Goal: Task Accomplishment & Management: Use online tool/utility

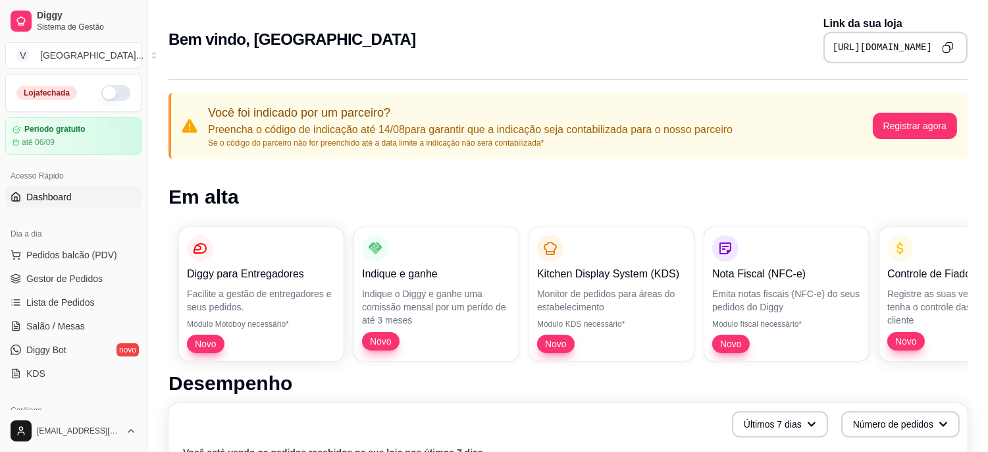
click at [101, 92] on button "button" at bounding box center [115, 93] width 29 height 16
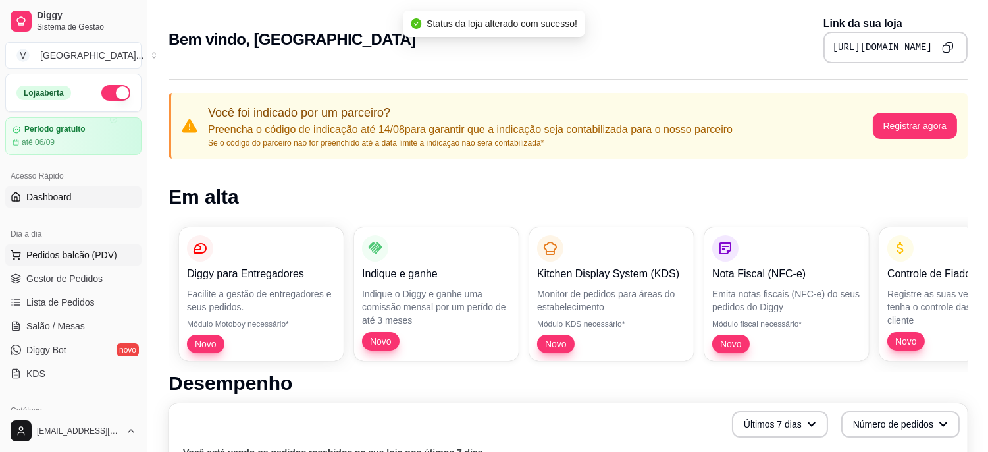
click at [82, 259] on span "Pedidos balcão (PDV)" at bounding box center [71, 254] width 91 height 13
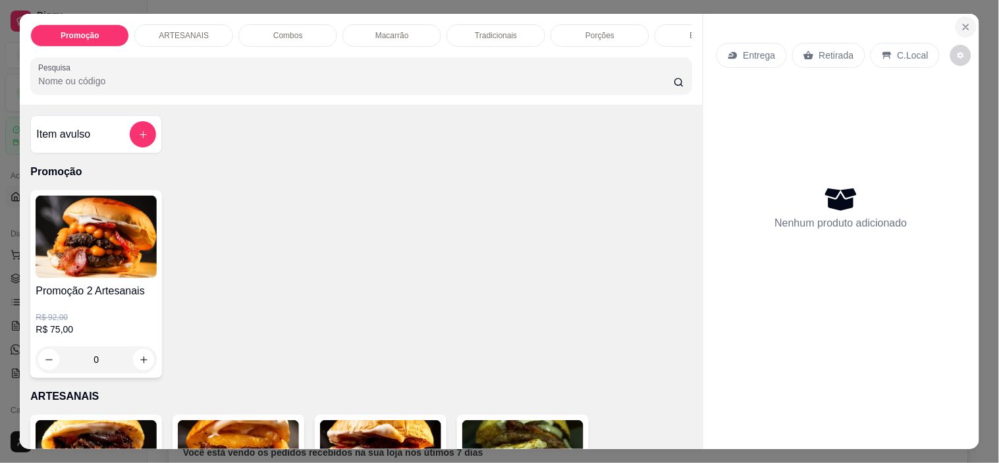
click at [963, 24] on icon "Close" at bounding box center [965, 26] width 5 height 5
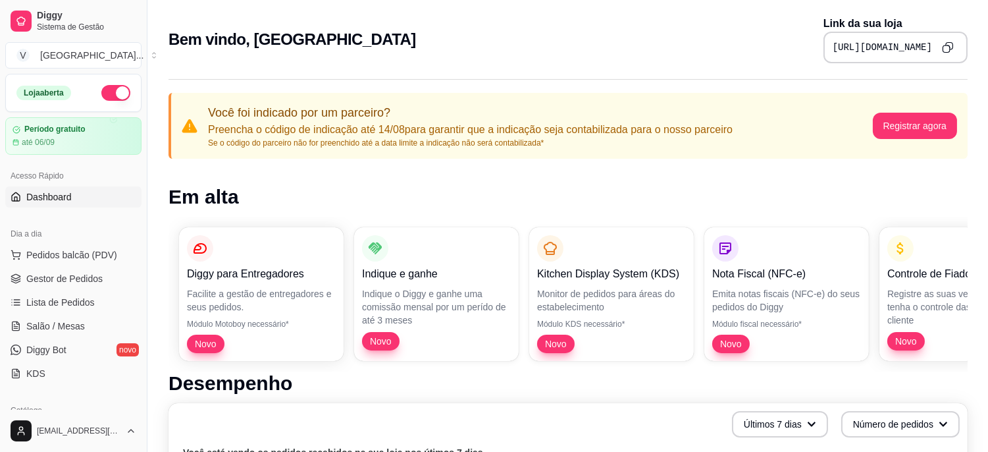
click at [833, 46] on pre "[URL][DOMAIN_NAME]" at bounding box center [882, 47] width 99 height 13
click at [833, 43] on pre "[URL][DOMAIN_NAME]" at bounding box center [882, 47] width 99 height 13
click at [833, 41] on pre "[URL][DOMAIN_NAME]" at bounding box center [882, 47] width 99 height 13
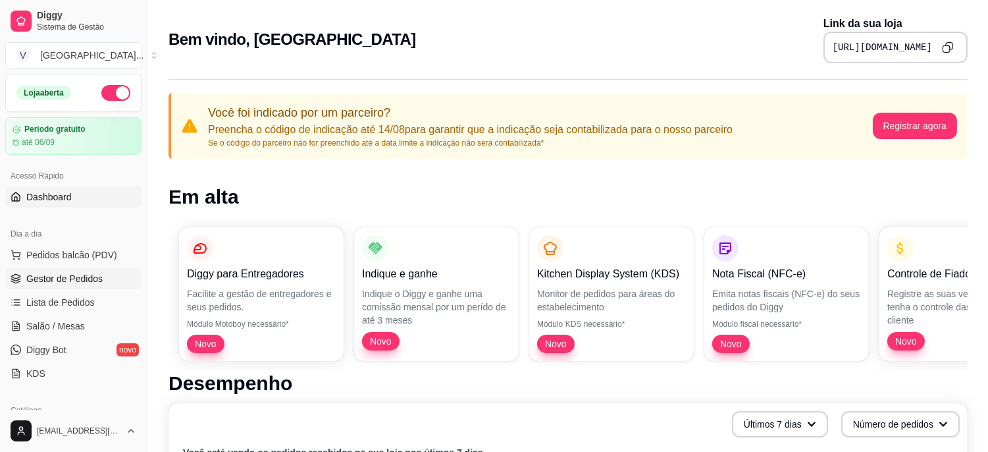
click at [60, 275] on span "Gestor de Pedidos" at bounding box center [64, 278] width 76 height 13
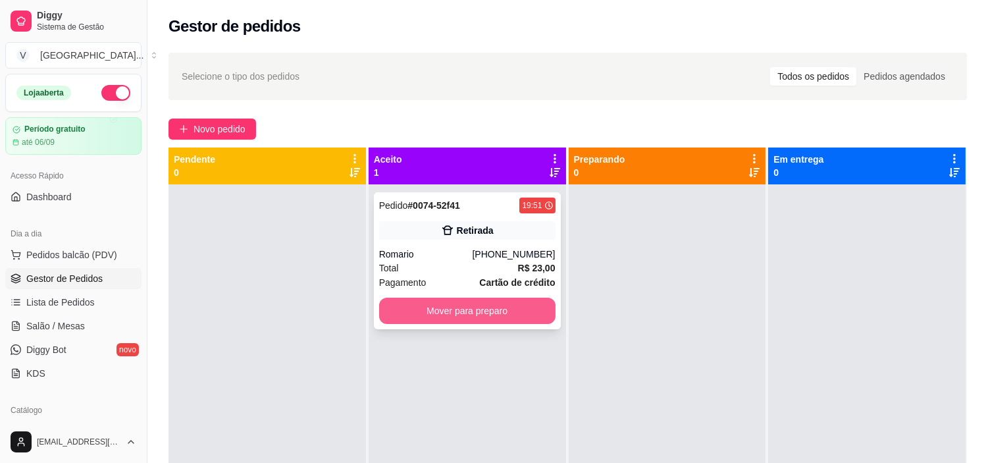
click at [531, 305] on button "Mover para preparo" at bounding box center [467, 311] width 176 height 26
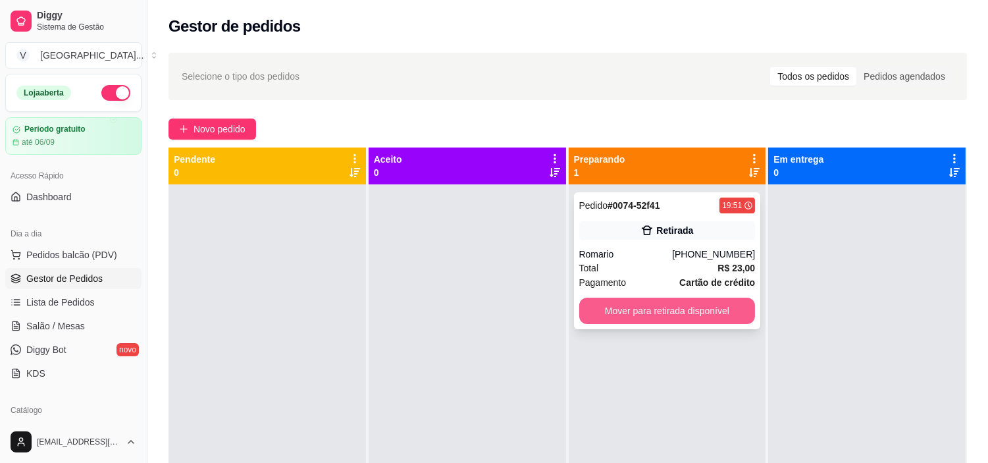
click at [699, 307] on button "Mover para retirada disponível" at bounding box center [667, 311] width 176 height 26
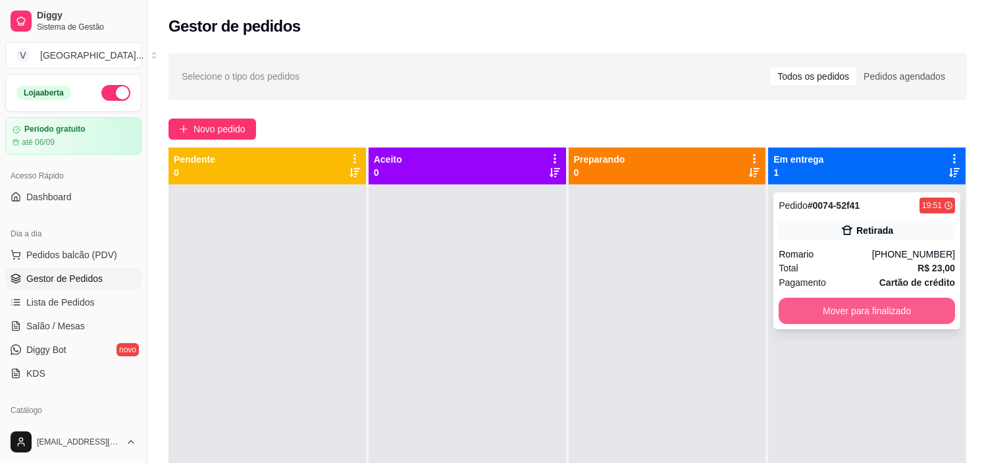
click at [833, 313] on button "Mover para finalizado" at bounding box center [867, 311] width 176 height 26
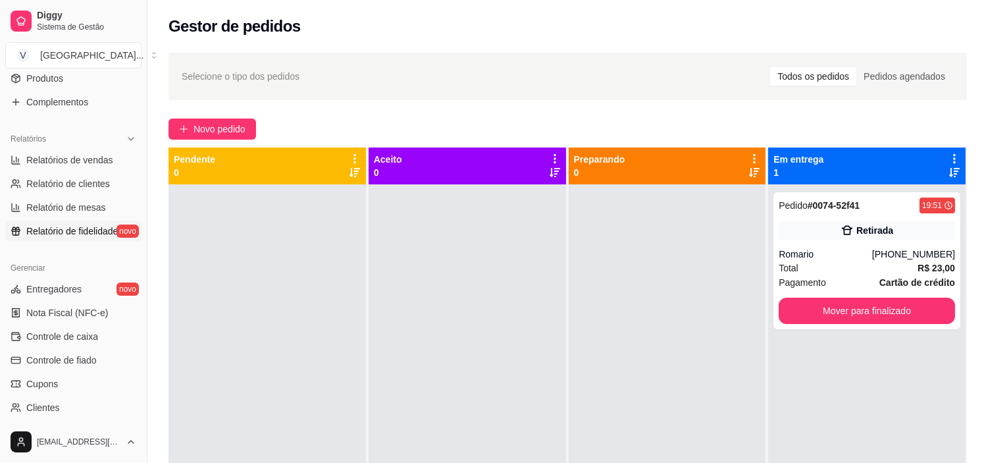
scroll to position [484, 0]
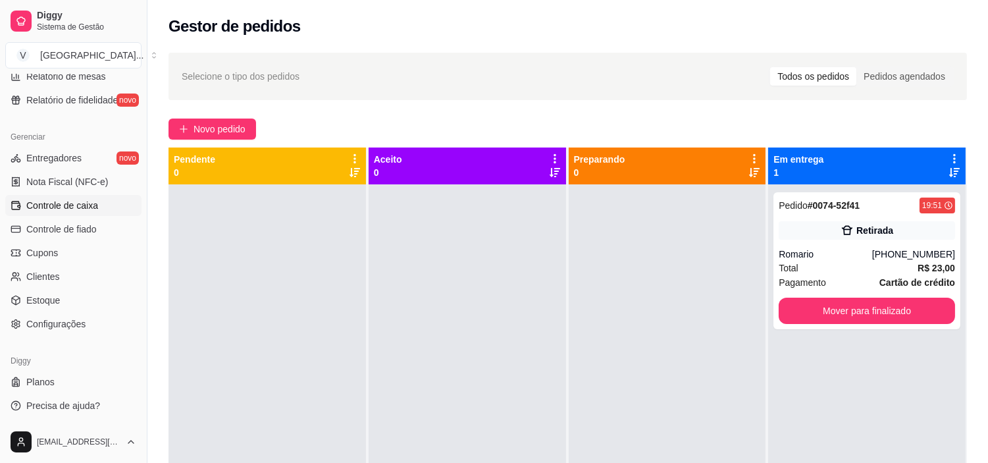
click at [94, 201] on span "Controle de caixa" at bounding box center [62, 205] width 72 height 13
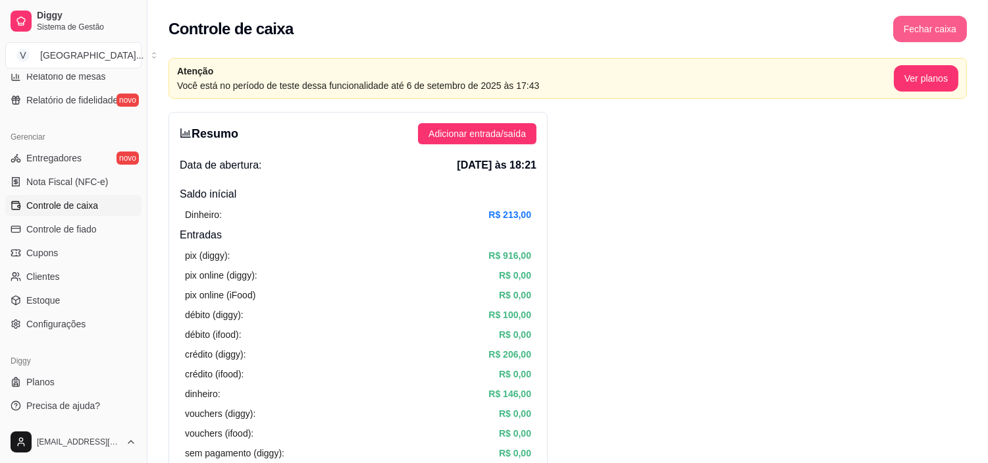
click at [930, 39] on button "Fechar caixa" at bounding box center [930, 29] width 74 height 26
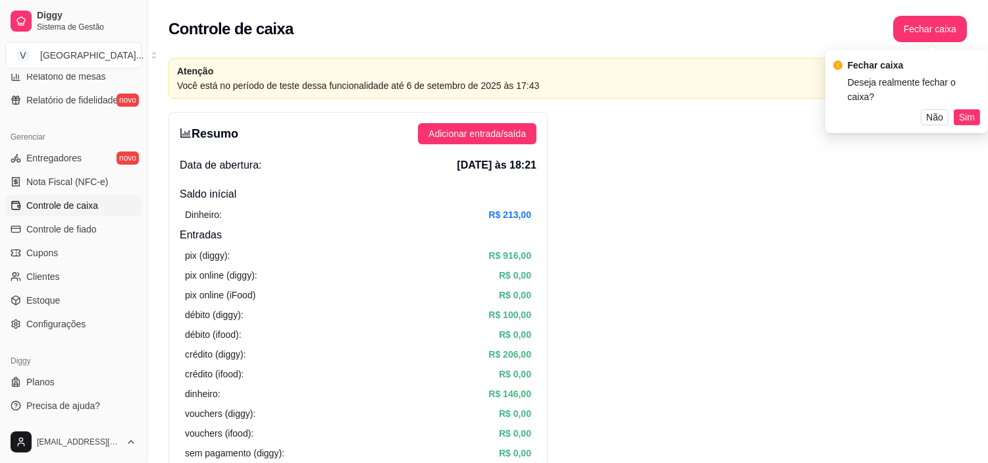
click at [958, 109] on button "Sim" at bounding box center [967, 117] width 26 height 16
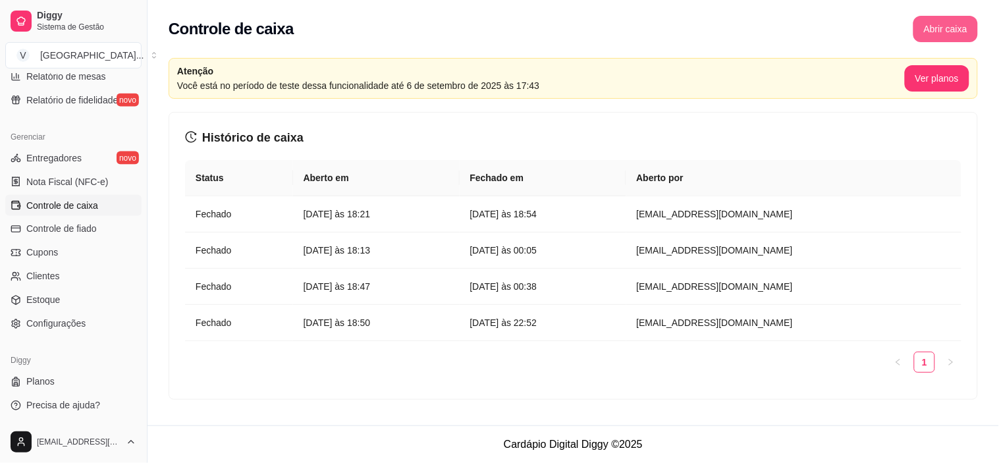
click at [951, 34] on button "Abrir caixa" at bounding box center [945, 29] width 65 height 26
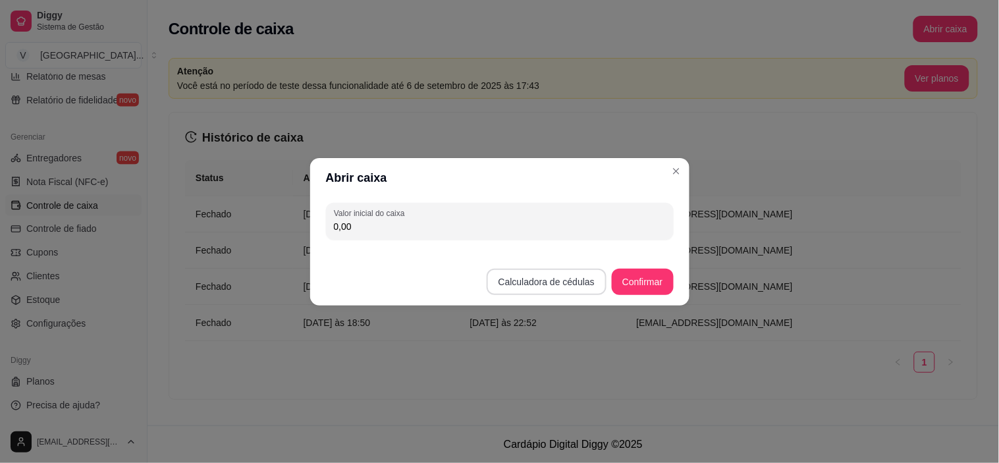
click at [553, 274] on button "Calculadora de cédulas" at bounding box center [546, 282] width 120 height 26
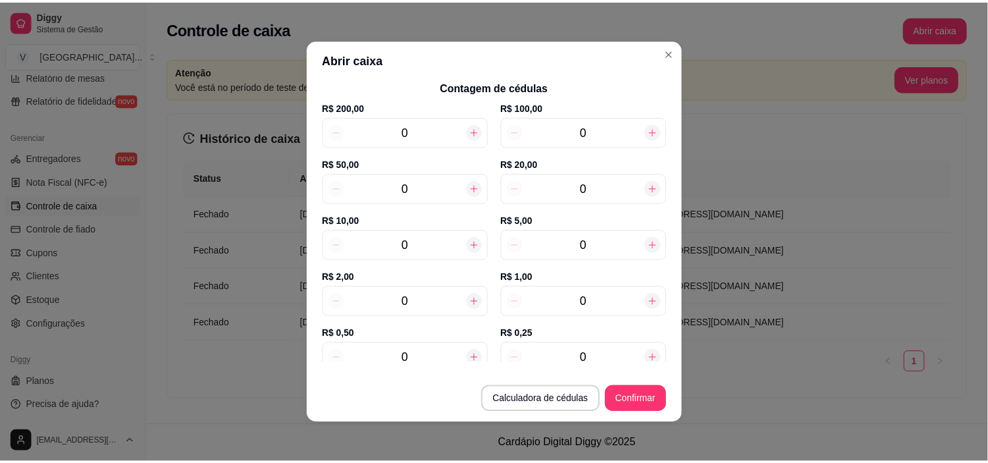
scroll to position [159, 0]
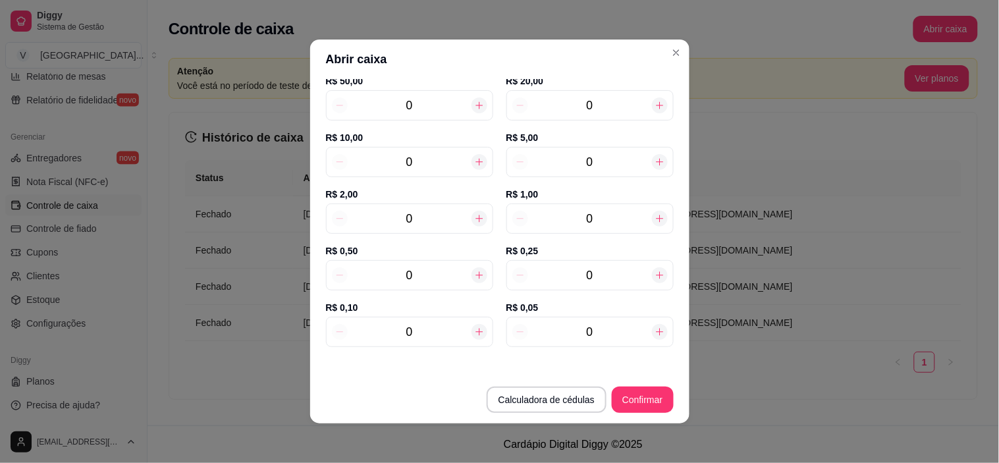
click at [412, 228] on div "0" at bounding box center [409, 218] width 167 height 30
click at [415, 221] on input "0" at bounding box center [410, 218] width 124 height 18
type input "2"
type input "4,00"
type input "21"
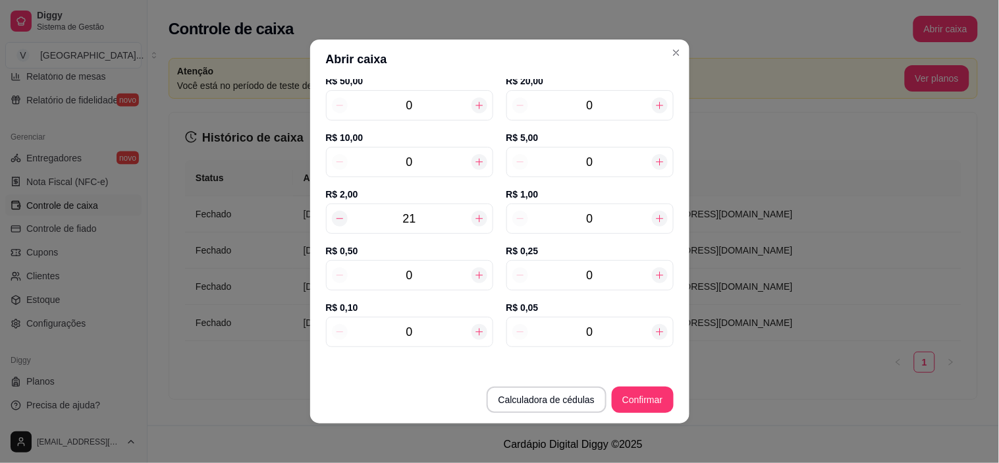
type input "42,00"
type input "21"
click at [419, 163] on input "0" at bounding box center [410, 162] width 124 height 18
click at [474, 165] on icon at bounding box center [479, 162] width 11 height 11
type input "52,00"
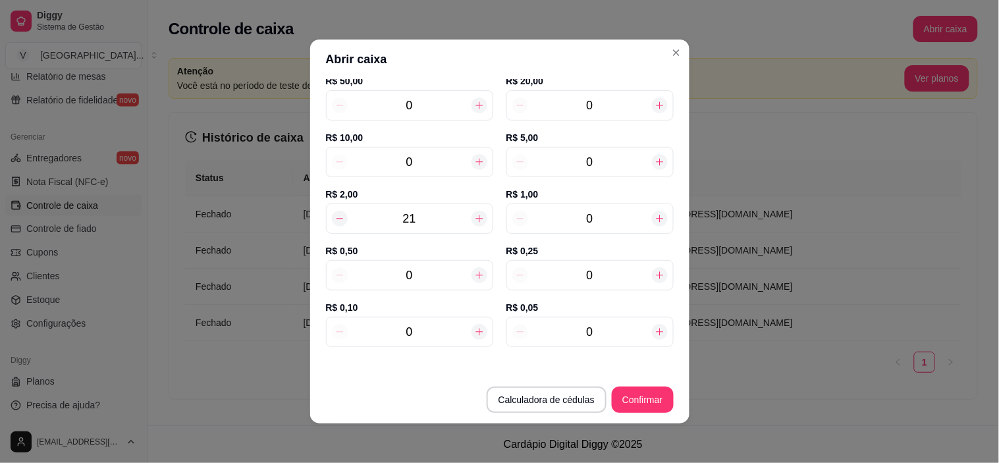
type input "1"
click at [474, 165] on icon at bounding box center [479, 162] width 11 height 11
type input "62,00"
type input "2"
click at [474, 165] on icon at bounding box center [479, 162] width 11 height 11
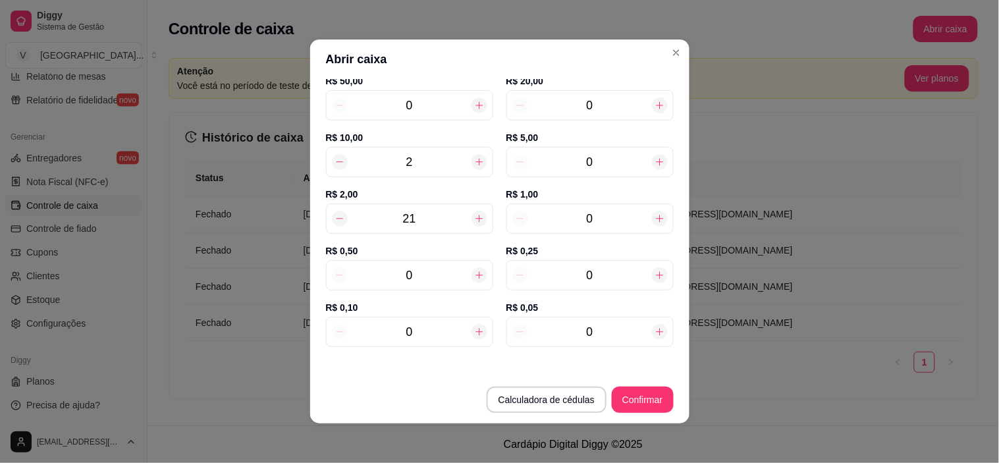
type input "72,00"
type input "3"
click at [474, 165] on icon at bounding box center [479, 162] width 11 height 11
type input "82,00"
type input "4"
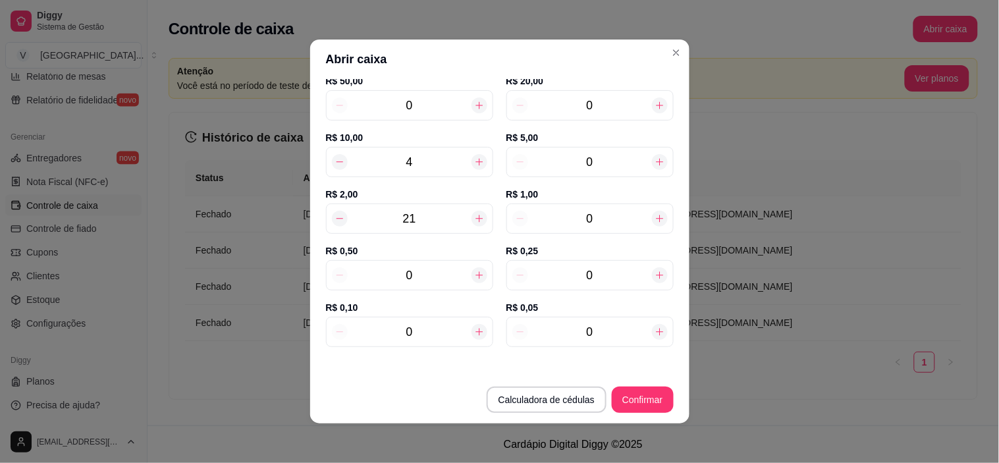
click at [474, 163] on icon at bounding box center [479, 162] width 11 height 11
type input "92,00"
type input "5"
click at [580, 161] on input "0" at bounding box center [590, 162] width 124 height 18
type input "8"
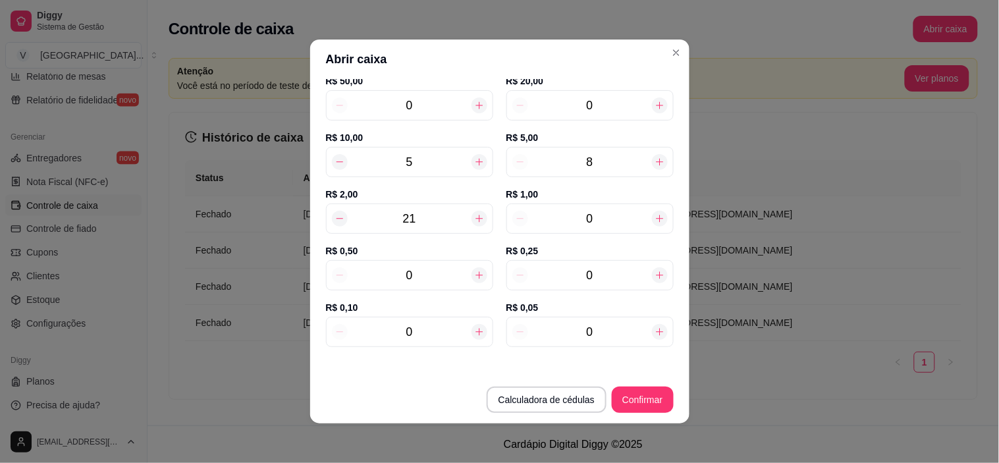
type input "132,00"
type input "8"
click at [637, 404] on button "Confirmar" at bounding box center [642, 400] width 60 height 26
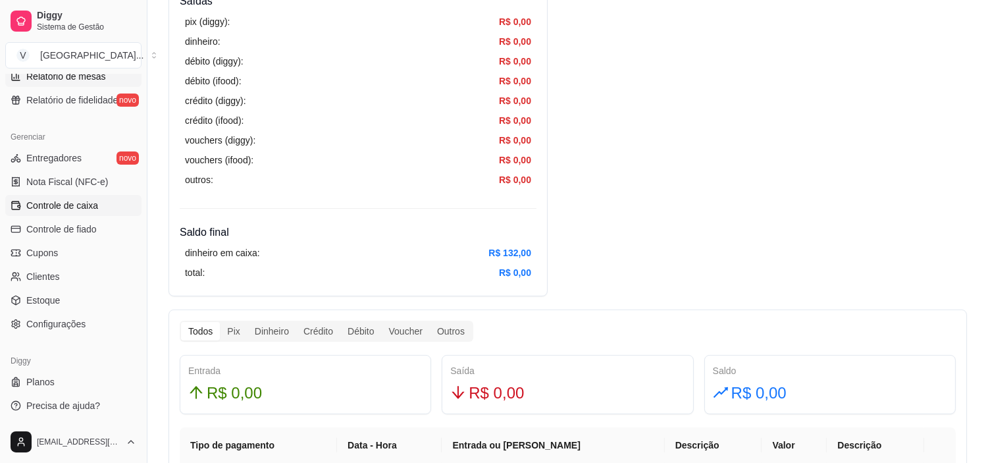
scroll to position [411, 0]
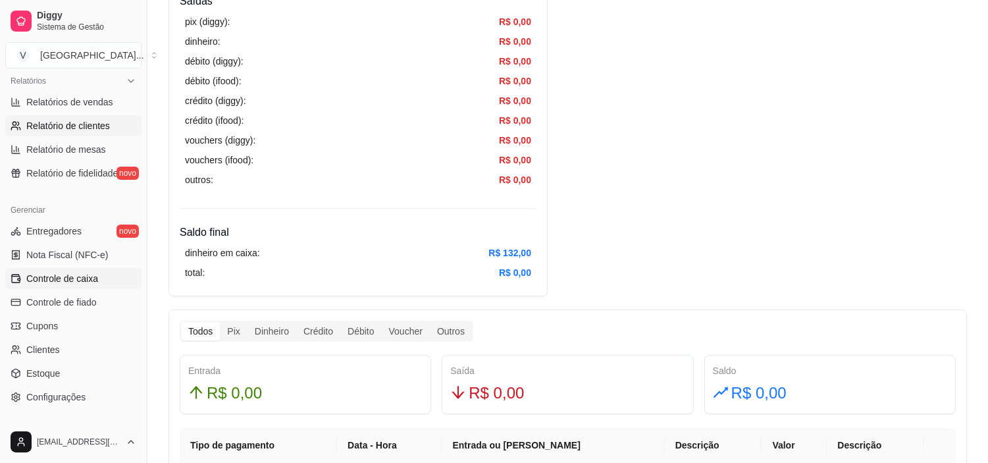
click at [50, 130] on span "Relatório de clientes" at bounding box center [68, 125] width 84 height 13
select select "30"
select select "HIGHEST_TOTAL_SPENT_WITH_ORDERS"
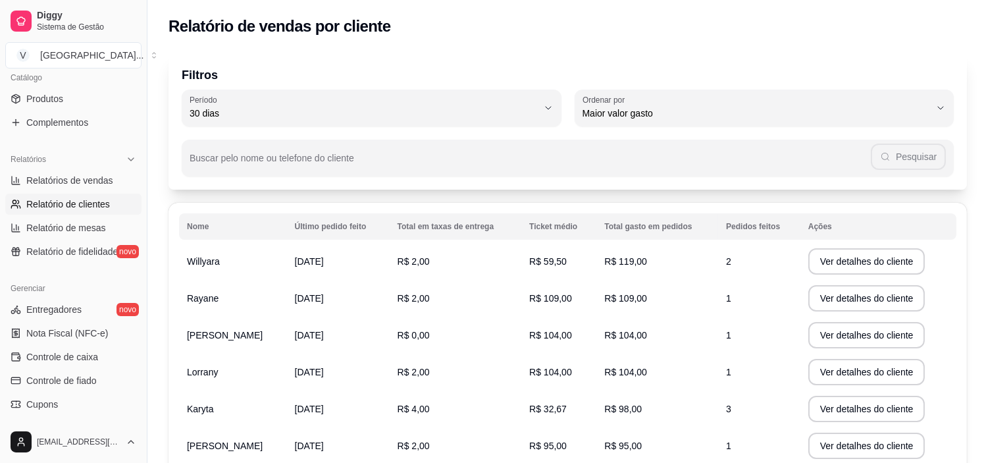
scroll to position [118, 0]
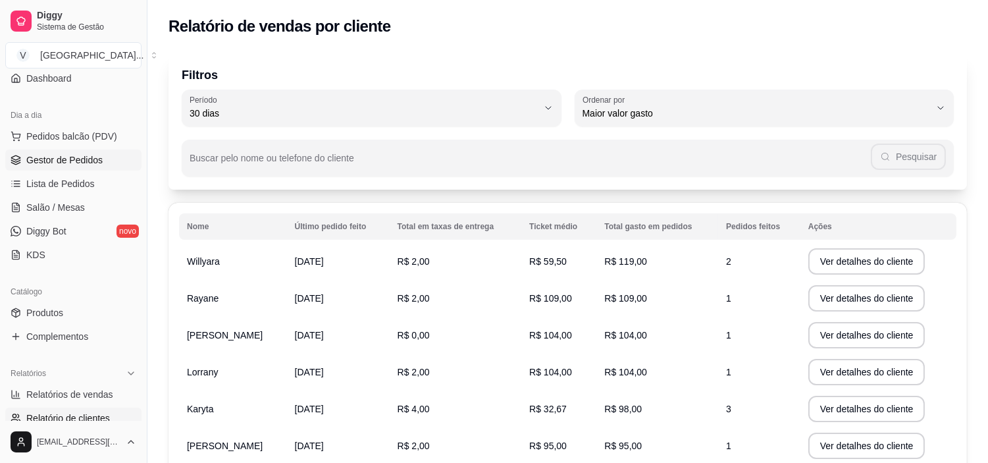
click at [66, 165] on span "Gestor de Pedidos" at bounding box center [64, 159] width 76 height 13
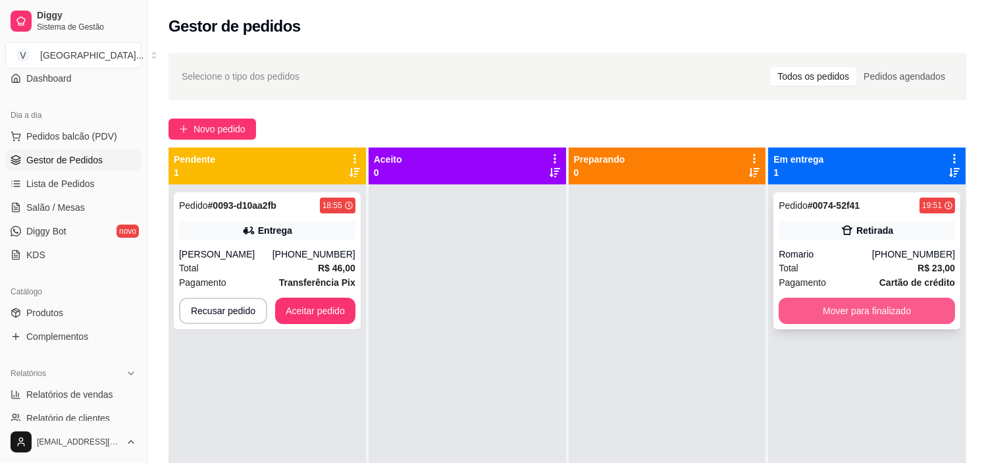
click at [920, 310] on button "Mover para finalizado" at bounding box center [867, 311] width 176 height 26
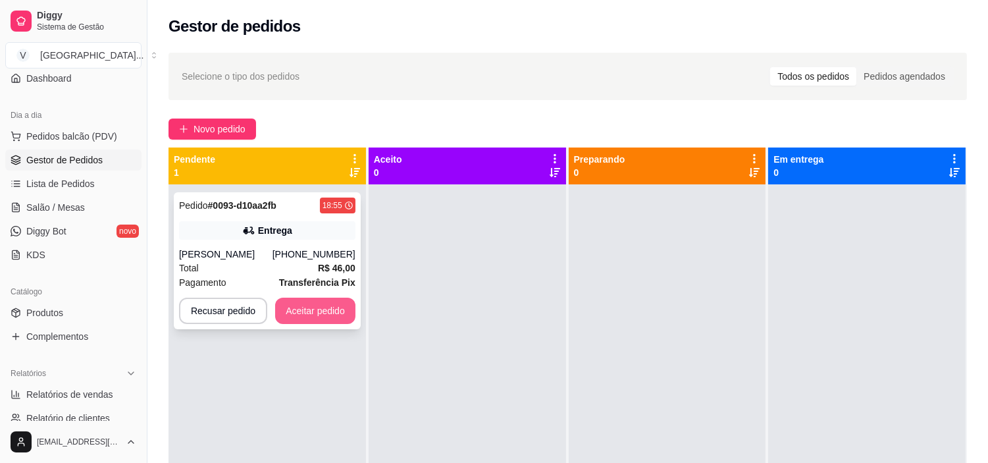
click at [317, 314] on button "Aceitar pedido" at bounding box center [315, 311] width 80 height 26
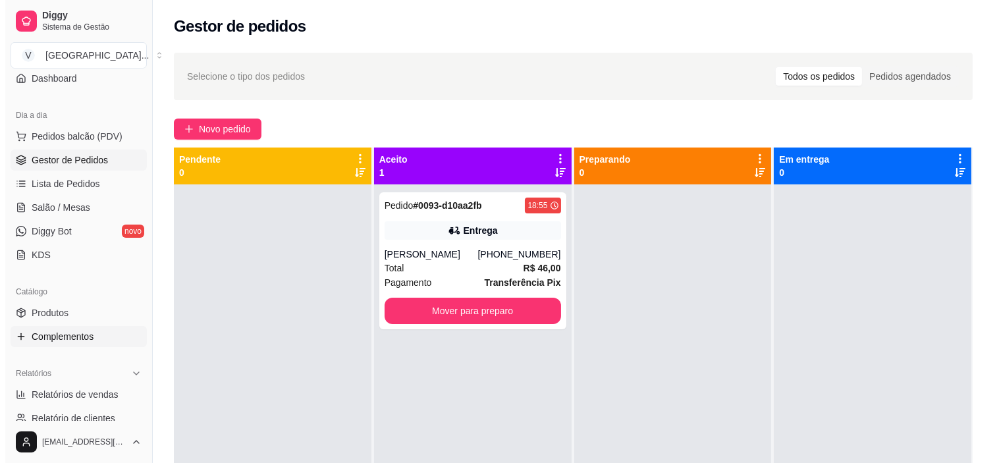
scroll to position [192, 0]
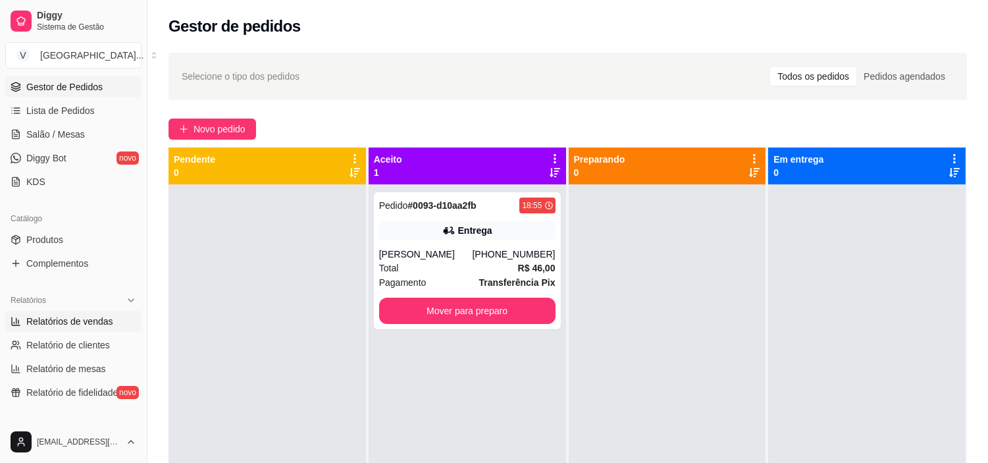
click at [76, 325] on span "Relatórios de vendas" at bounding box center [69, 321] width 87 height 13
select select "ALL"
select select "0"
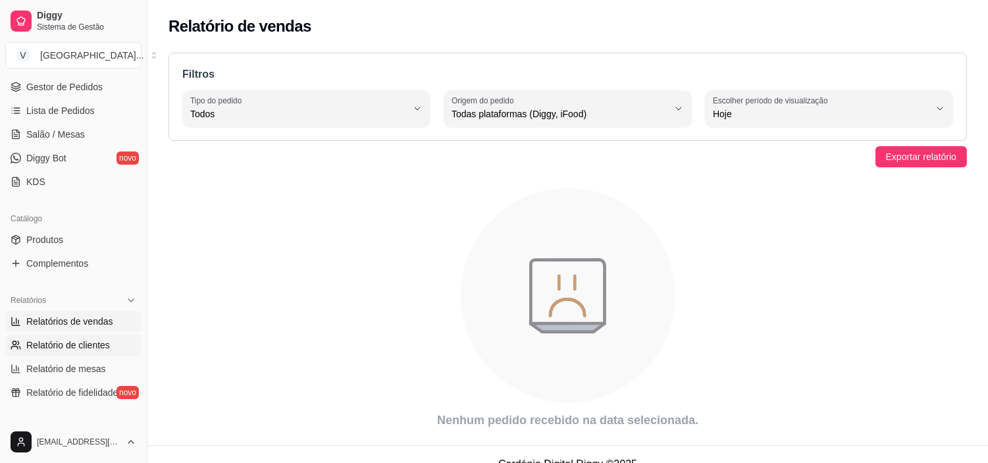
click at [76, 340] on span "Relatório de clientes" at bounding box center [68, 344] width 84 height 13
select select "30"
select select "HIGHEST_TOTAL_SPENT_WITH_ORDERS"
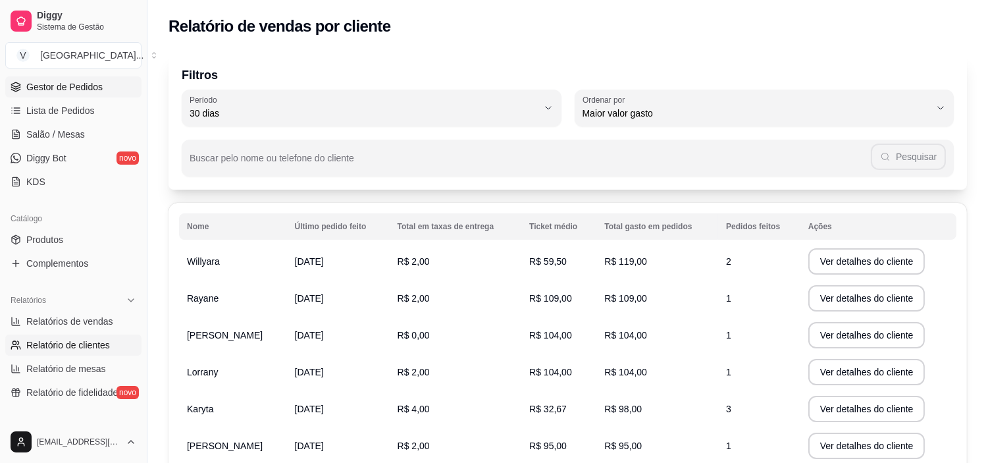
click at [51, 93] on link "Gestor de Pedidos" at bounding box center [73, 86] width 136 height 21
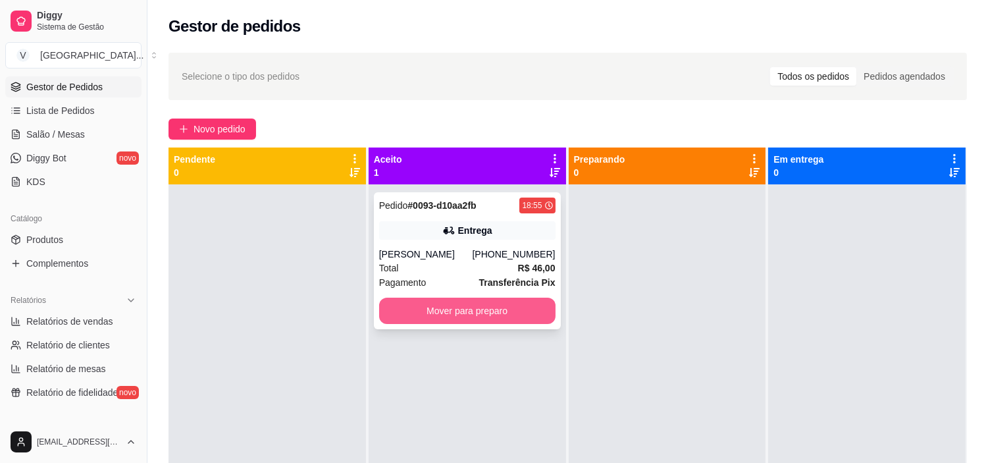
click at [464, 317] on button "Mover para preparo" at bounding box center [467, 311] width 176 height 26
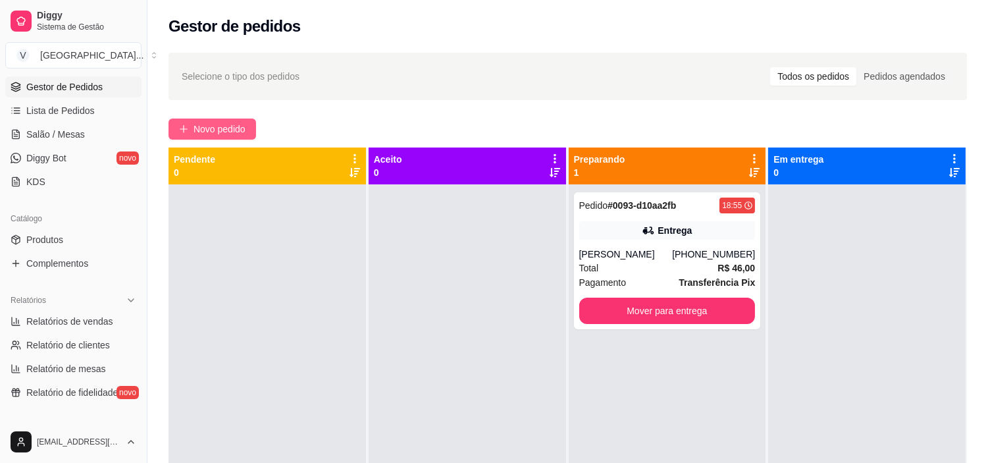
click at [209, 120] on button "Novo pedido" at bounding box center [213, 128] width 88 height 21
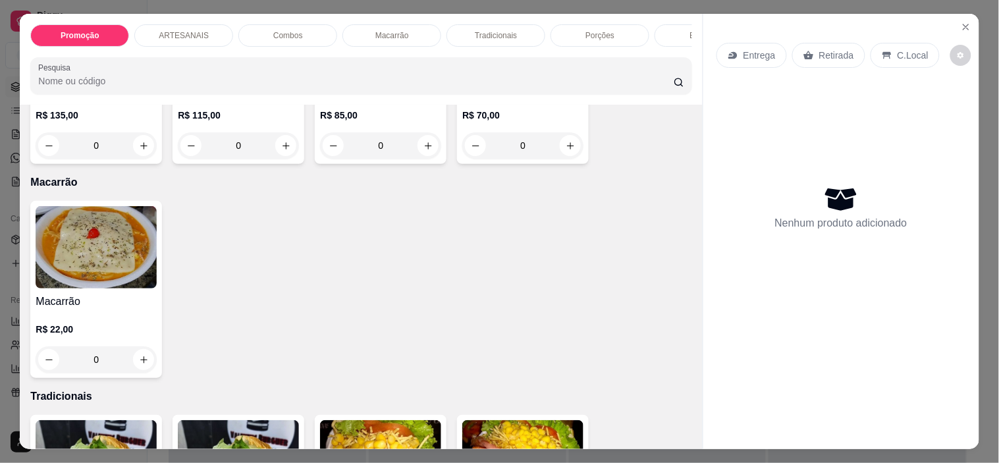
scroll to position [1024, 0]
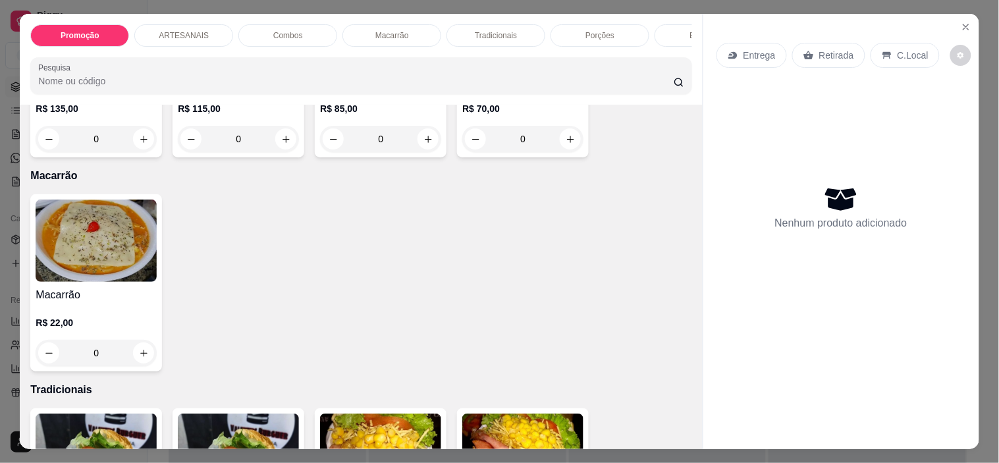
click at [130, 363] on div "0" at bounding box center [96, 353] width 121 height 26
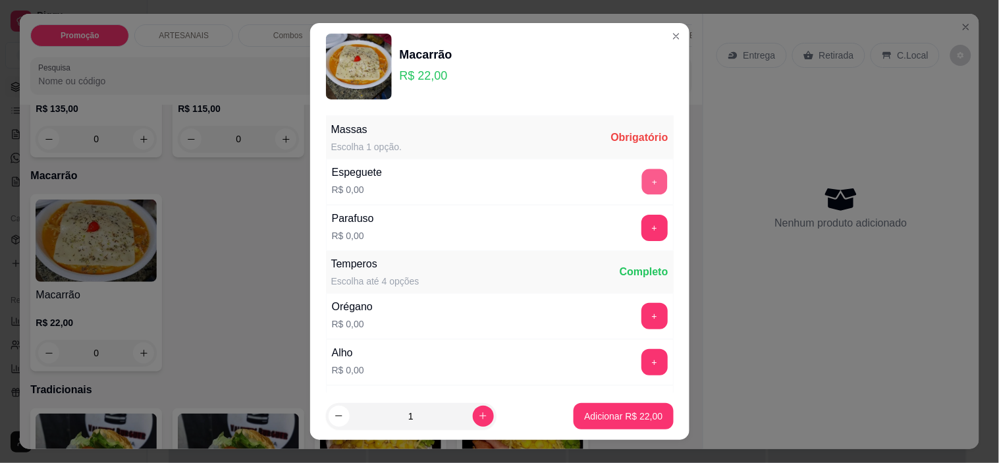
click at [641, 178] on button "+" at bounding box center [654, 182] width 26 height 26
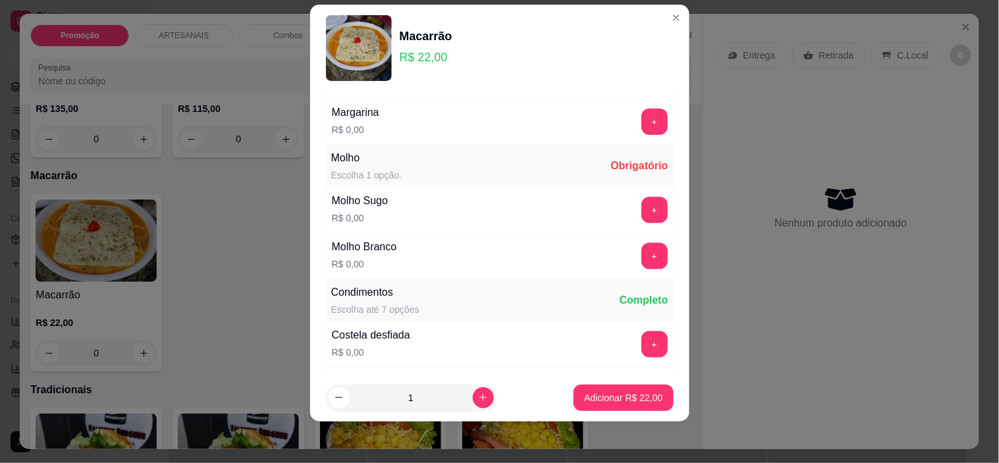
scroll to position [433, 0]
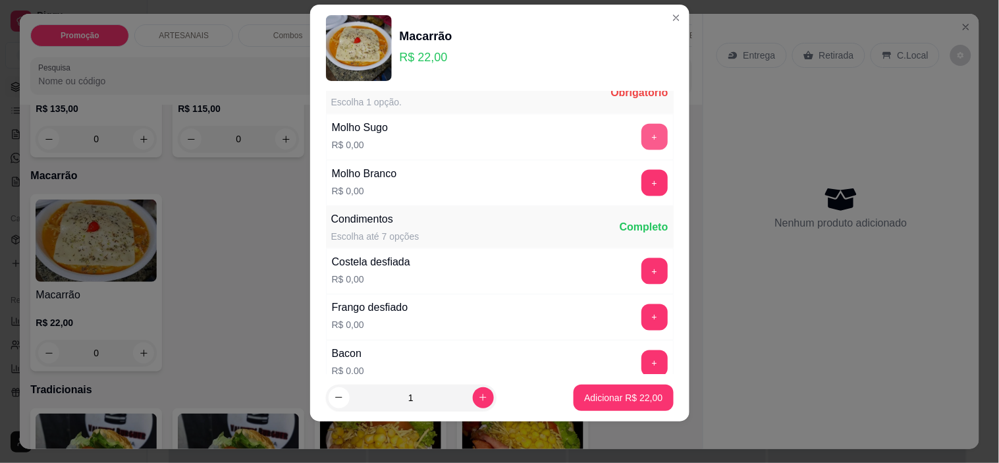
click at [641, 145] on button "+" at bounding box center [654, 137] width 26 height 26
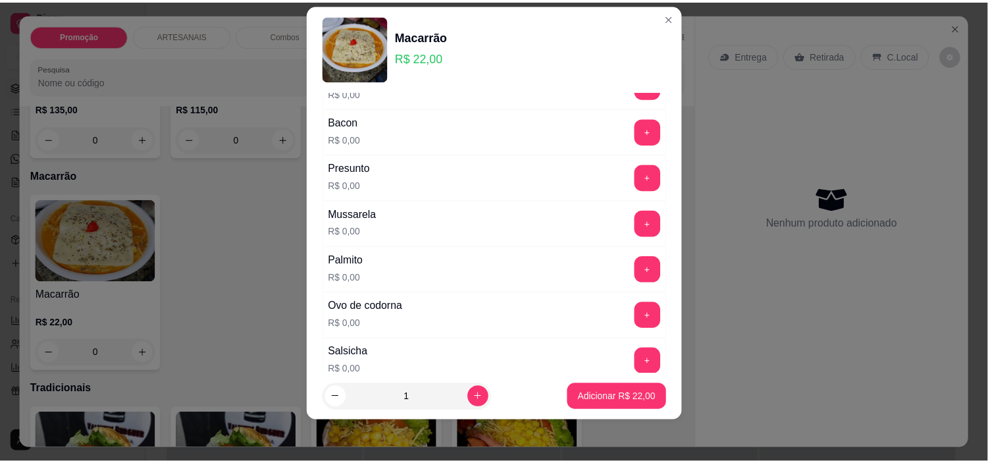
scroll to position [916, 0]
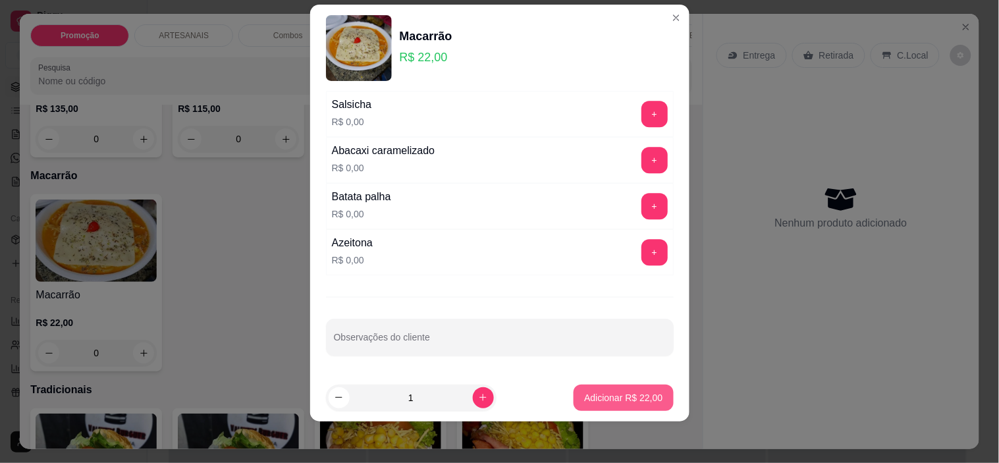
click at [610, 394] on p "Adicionar R$ 22,00" at bounding box center [623, 397] width 78 height 13
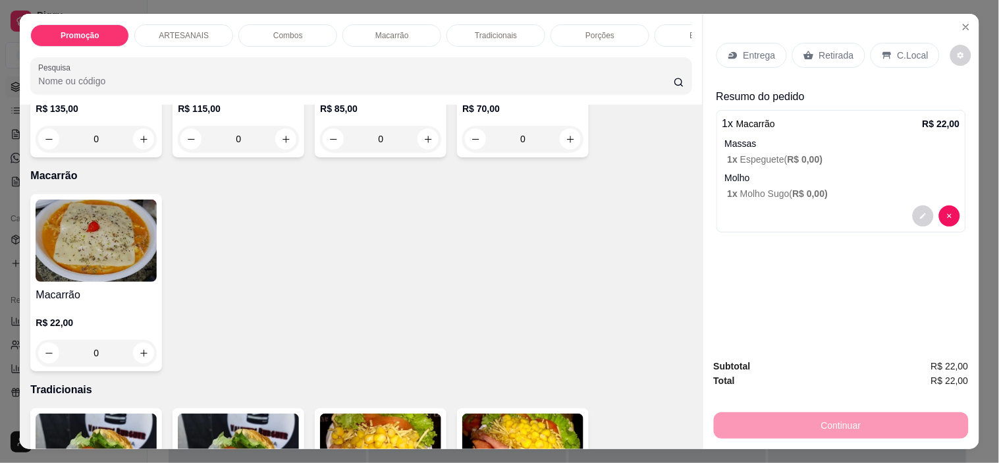
click at [886, 44] on div "C.Local" at bounding box center [904, 55] width 69 height 25
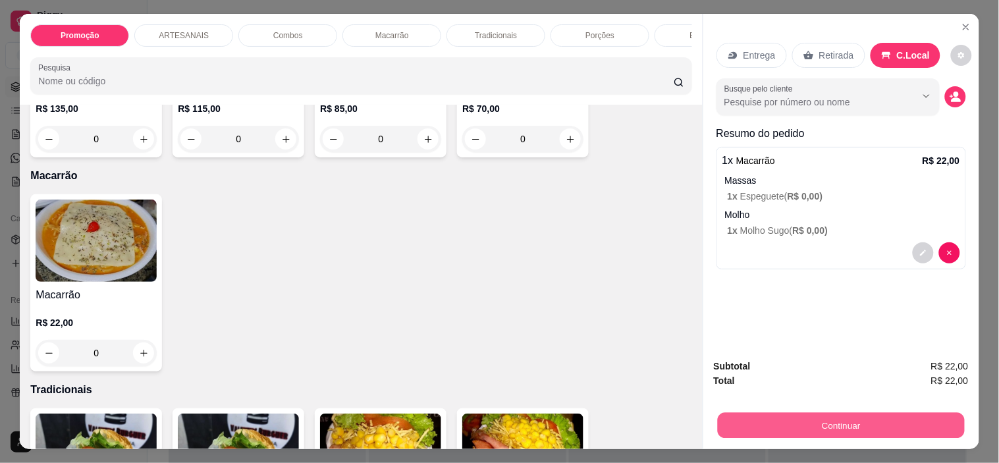
click at [869, 413] on button "Continuar" at bounding box center [840, 426] width 247 height 26
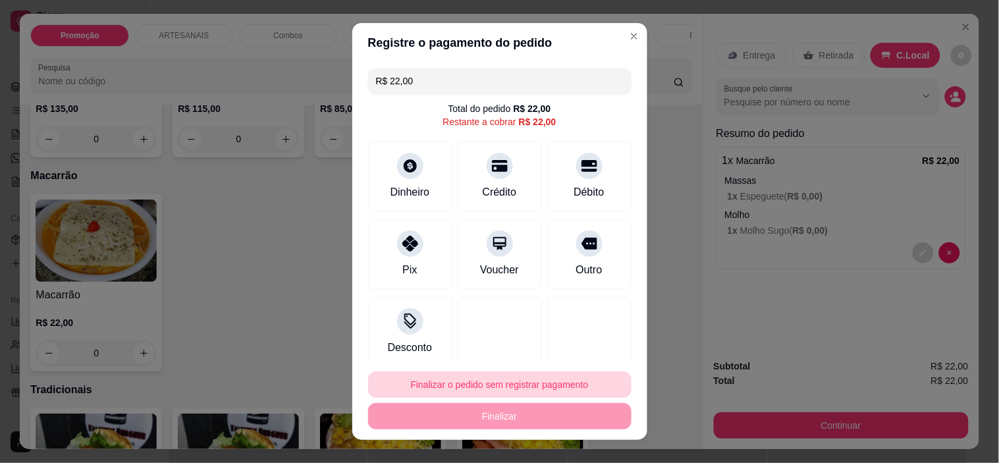
click at [456, 384] on button "Finalizar o pedido sem registrar pagamento" at bounding box center [499, 384] width 263 height 26
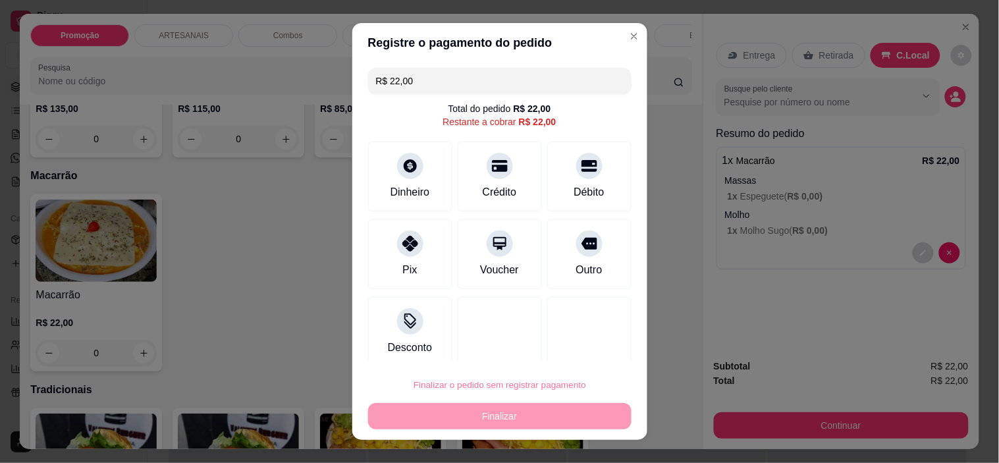
click at [577, 342] on button "Confirmar" at bounding box center [574, 347] width 49 height 20
type input "R$ 0,00"
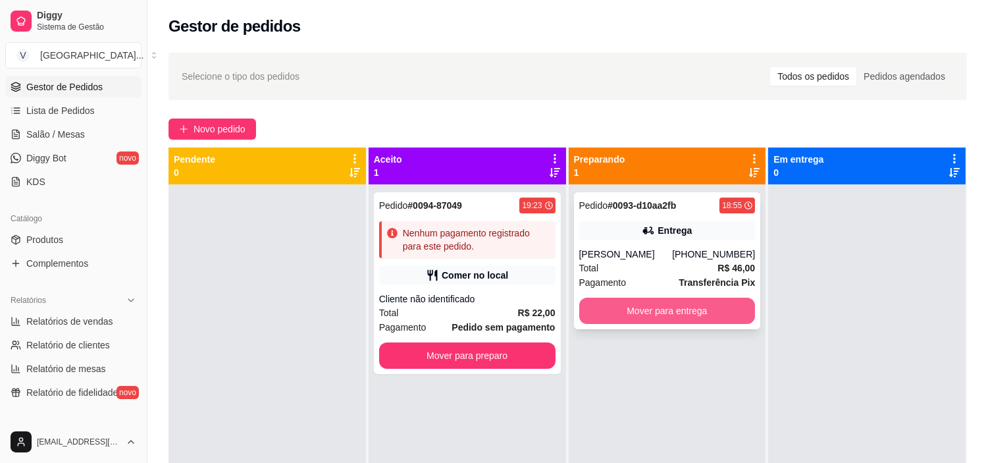
click at [696, 311] on button "Mover para entrega" at bounding box center [667, 311] width 176 height 26
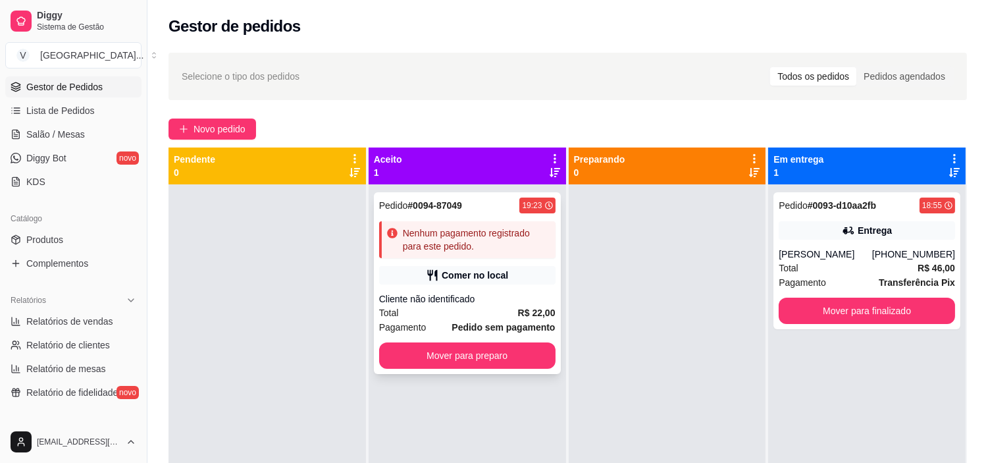
click at [524, 362] on button "Mover para preparo" at bounding box center [467, 355] width 176 height 26
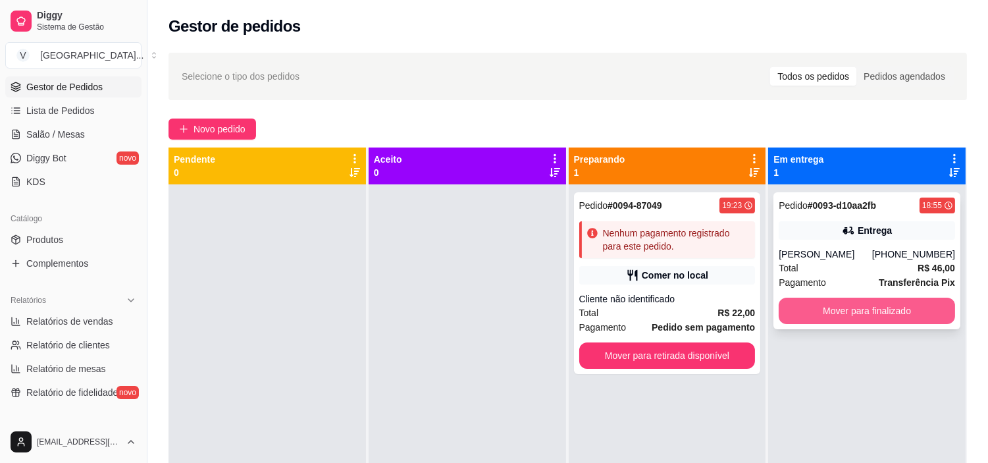
click at [841, 313] on button "Mover para finalizado" at bounding box center [867, 311] width 176 height 26
